Goal: Task Accomplishment & Management: Use online tool/utility

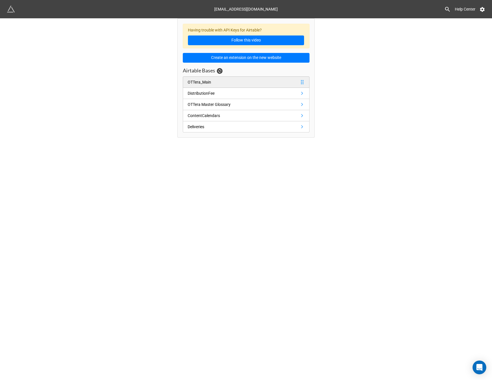
click at [235, 79] on link "OTTera_Main" at bounding box center [246, 81] width 127 height 11
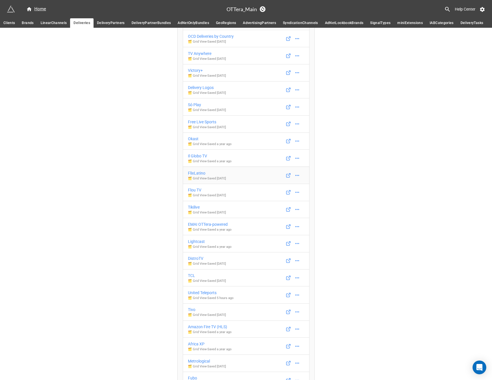
scroll to position [1131, 0]
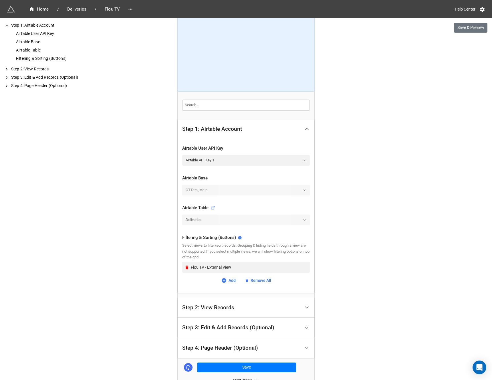
scroll to position [51, 0]
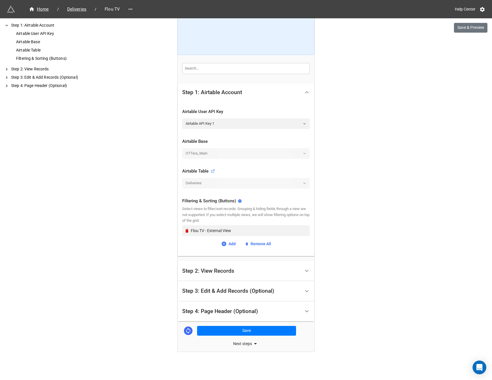
click at [237, 273] on div "Step 2: View Records" at bounding box center [241, 270] width 118 height 13
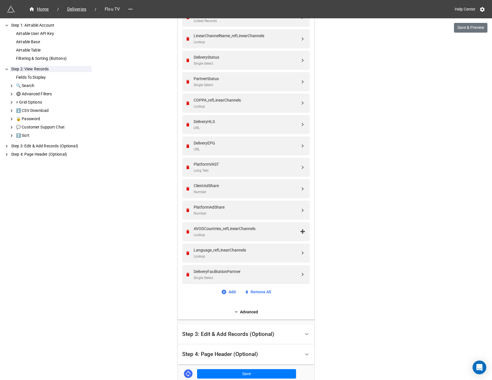
scroll to position [204, 0]
click at [227, 293] on link "Add" at bounding box center [228, 291] width 15 height 6
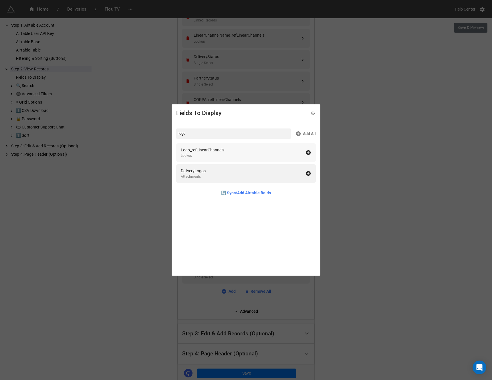
type input "logo"
click at [306, 151] on icon at bounding box center [308, 152] width 5 height 5
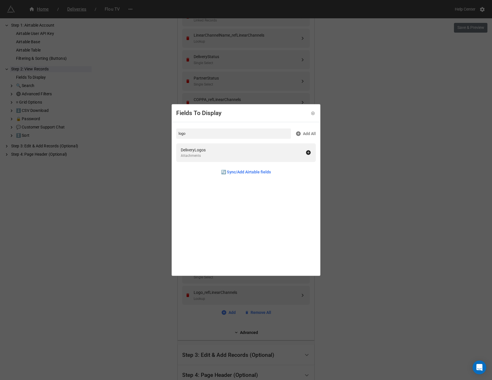
click at [357, 184] on div "Fields To Display logo Add All DeliveryLogos Attachments 🔄 Sync/Add Airtable fi…" at bounding box center [246, 190] width 492 height 380
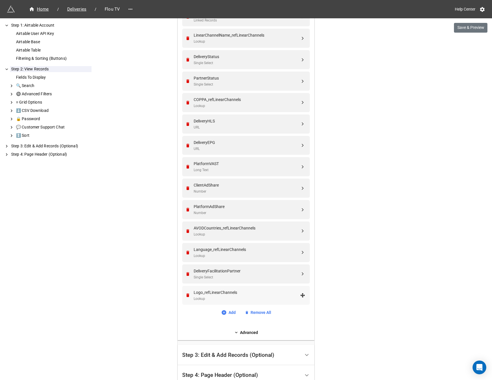
click at [218, 298] on div "Lookup" at bounding box center [247, 298] width 106 height 5
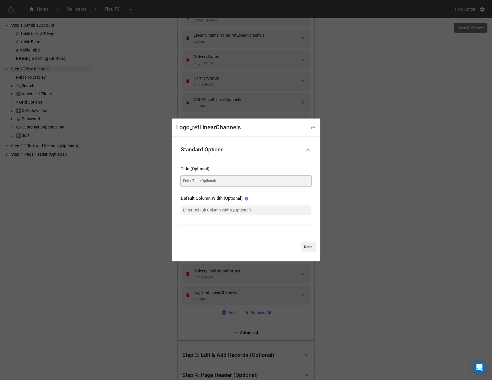
click at [199, 183] on input at bounding box center [246, 181] width 130 height 10
type input "Logo"
click at [303, 245] on link "Done" at bounding box center [308, 247] width 15 height 10
